Goal: Register for event/course

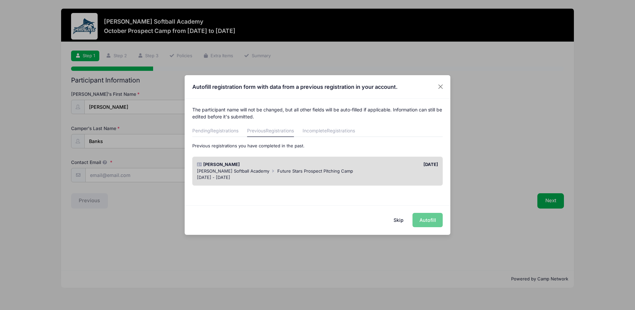
click at [231, 171] on span "[PERSON_NAME] Softball Academy" at bounding box center [233, 170] width 72 height 5
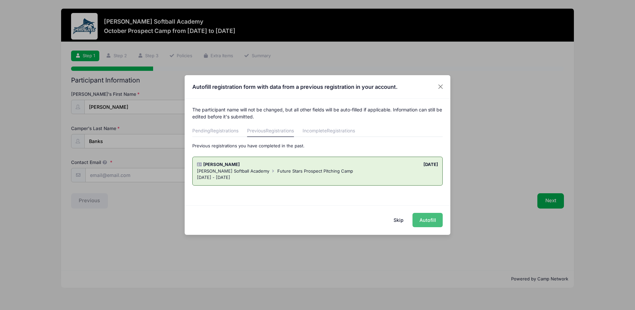
click at [431, 222] on button "Autofill" at bounding box center [427, 220] width 30 height 14
type input "[EMAIL_ADDRESS][DOMAIN_NAME]"
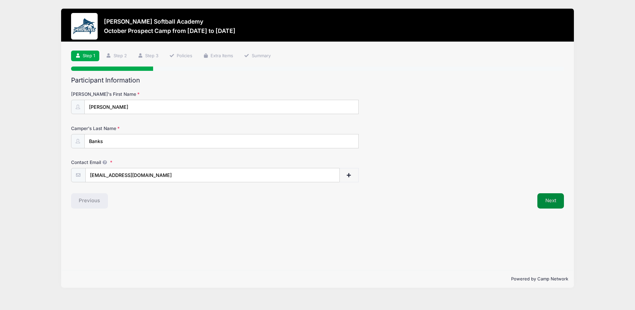
click at [557, 204] on button "Next" at bounding box center [550, 200] width 27 height 15
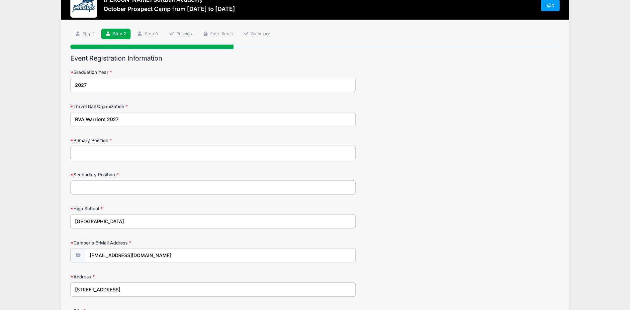
scroll to position [33, 0]
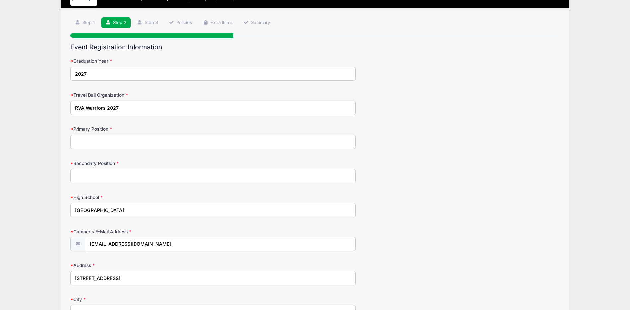
click at [141, 147] on input "Primary Position" at bounding box center [212, 142] width 285 height 14
type input "RHP"
type input "1st Base"
click at [452, 167] on div "Secondary Position [GEOGRAPHIC_DATA]" at bounding box center [314, 171] width 489 height 23
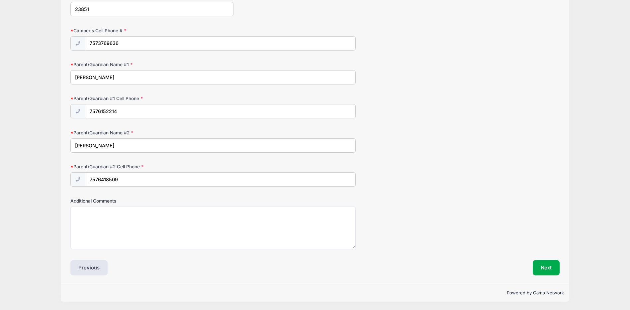
scroll to position [404, 0]
click at [547, 266] on button "Next" at bounding box center [546, 266] width 27 height 15
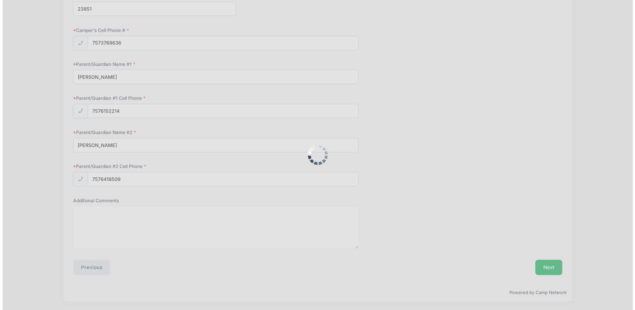
scroll to position [0, 0]
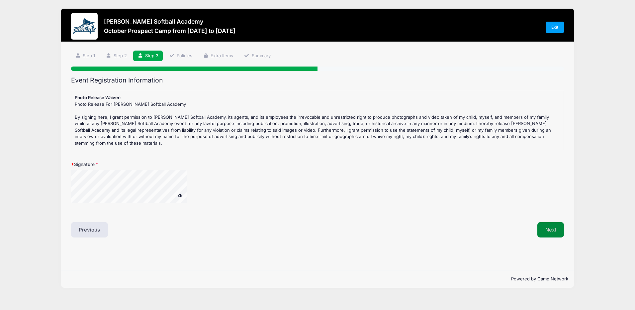
click at [547, 224] on button "Next" at bounding box center [550, 229] width 27 height 15
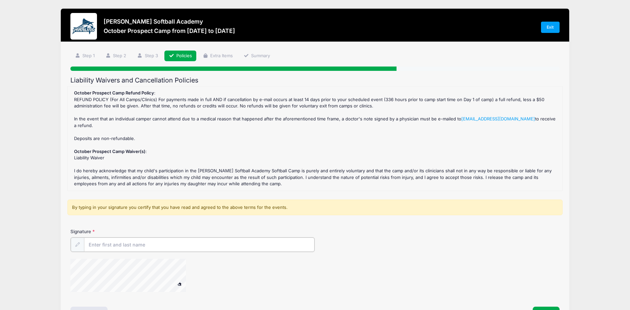
click at [114, 248] on input "Signature" at bounding box center [199, 244] width 230 height 14
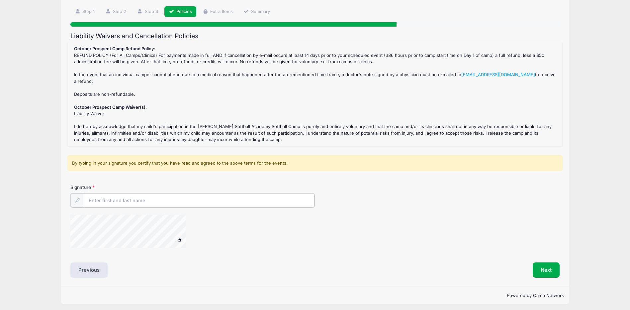
scroll to position [47, 0]
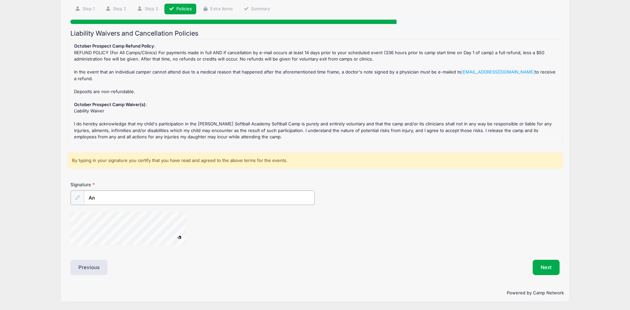
type input "A"
type input "[PERSON_NAME]"
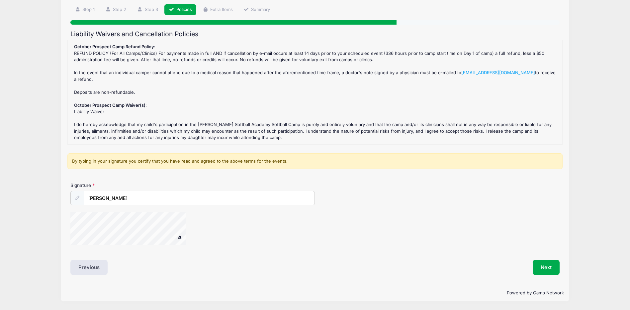
scroll to position [46, 0]
click at [314, 249] on div "Signature [PERSON_NAME]" at bounding box center [315, 216] width 496 height 69
click at [548, 269] on button "Next" at bounding box center [546, 266] width 27 height 15
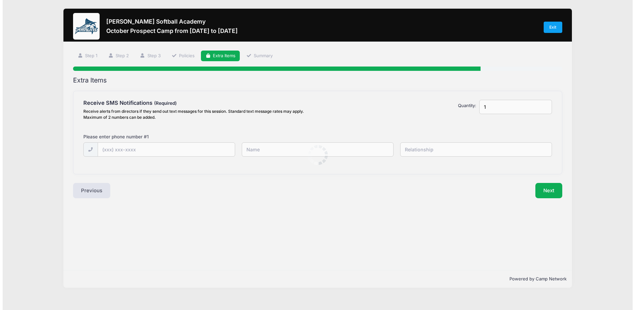
scroll to position [0, 0]
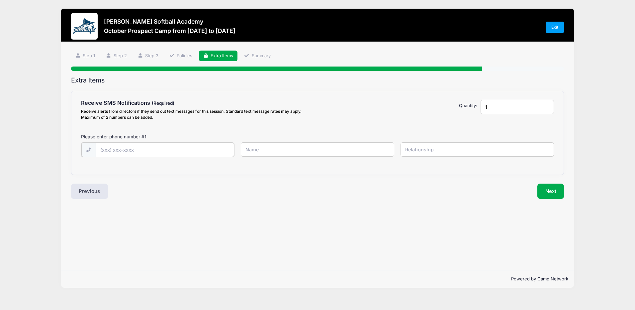
click at [0, 0] on input "text" at bounding box center [0, 0] width 0 height 0
type input "[PHONE_NUMBER]"
type input "[PERSON_NAME]"
type input "mom"
click at [501, 111] on input "1" at bounding box center [517, 107] width 73 height 14
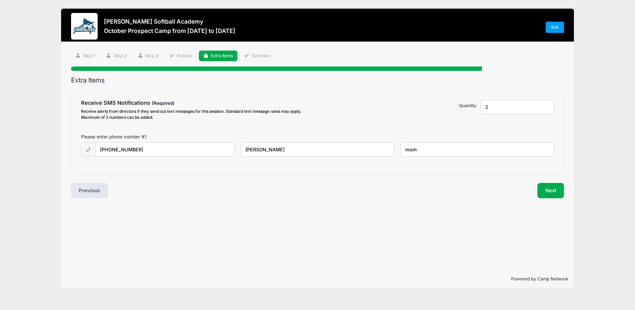
type input "2"
click at [548, 106] on input "2" at bounding box center [517, 107] width 73 height 14
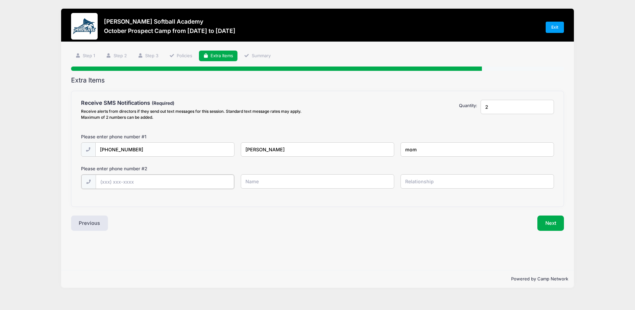
click at [0, 0] on input "text" at bounding box center [0, 0] width 0 height 0
type input "[PHONE_NUMBER]"
type input "[PERSON_NAME]"
type input "self"
click at [554, 216] on button "Next" at bounding box center [550, 222] width 27 height 15
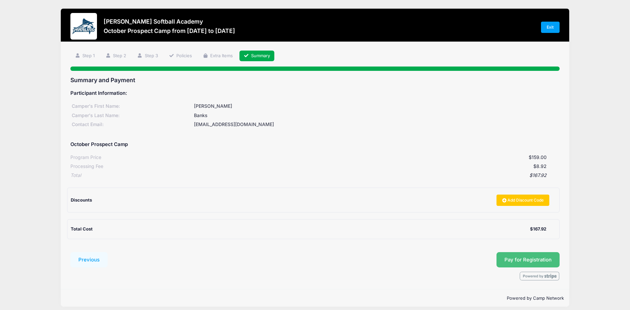
click at [521, 262] on span "Pay for Registration" at bounding box center [527, 259] width 47 height 6
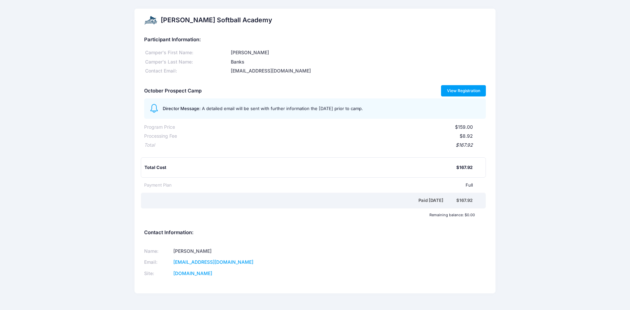
click at [469, 91] on link "View Registration" at bounding box center [463, 90] width 45 height 11
